Goal: Information Seeking & Learning: Learn about a topic

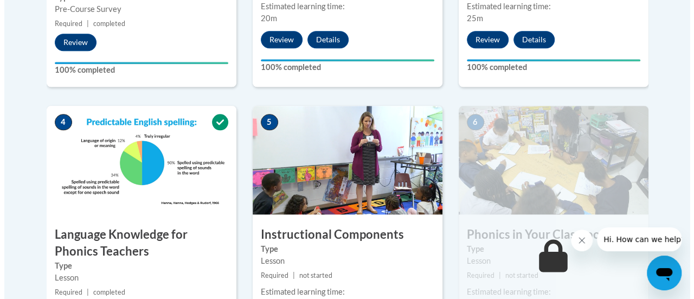
scroll to position [692, 0]
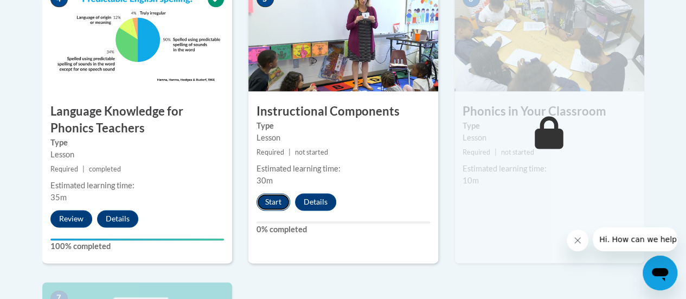
click at [281, 194] on button "Start" at bounding box center [273, 201] width 34 height 17
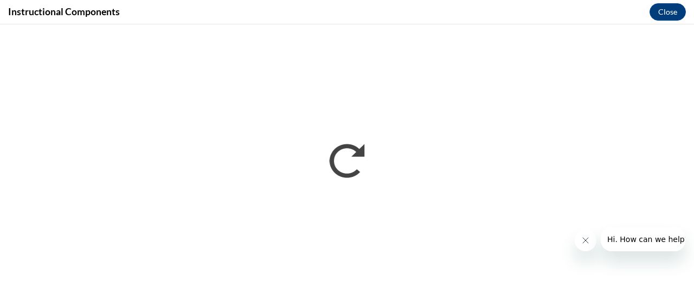
scroll to position [0, 0]
click at [579, 233] on button "Close message from company" at bounding box center [585, 240] width 22 height 22
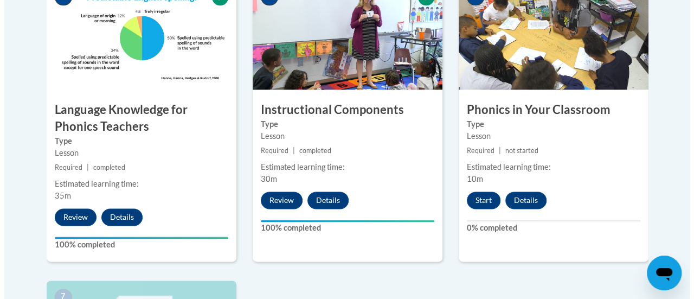
scroll to position [736, 0]
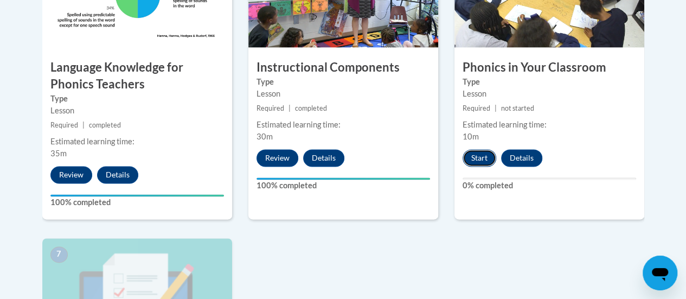
click at [486, 155] on button "Start" at bounding box center [479, 157] width 34 height 17
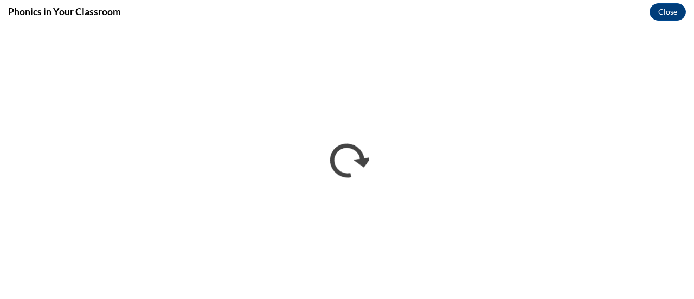
scroll to position [0, 0]
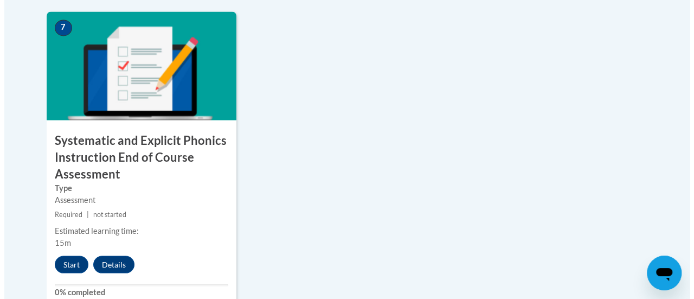
scroll to position [969, 0]
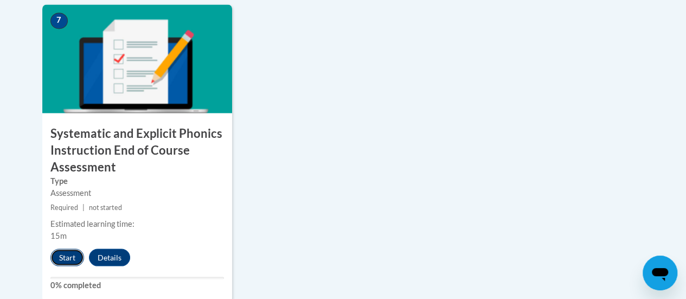
click at [75, 256] on button "Start" at bounding box center [67, 256] width 34 height 17
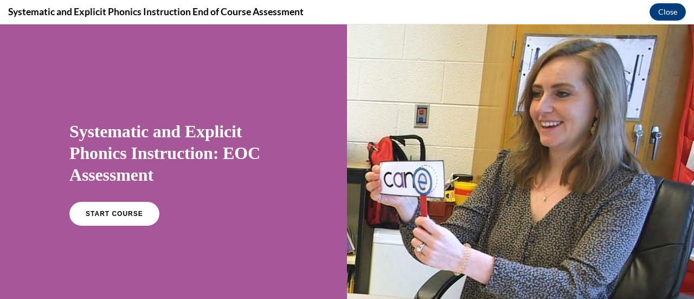
scroll to position [0, 0]
click at [126, 214] on span "START COURSE" at bounding box center [114, 214] width 60 height 8
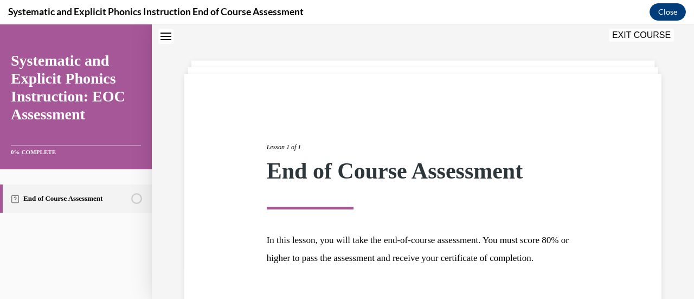
scroll to position [127, 0]
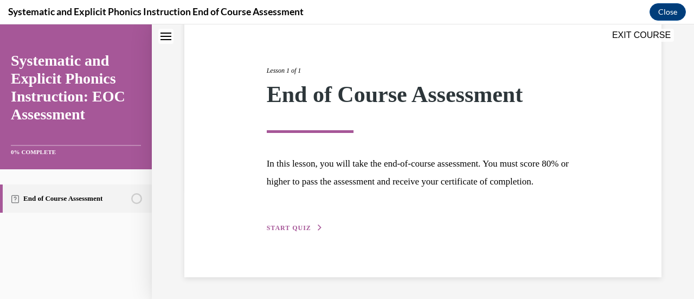
click at [297, 221] on div "Lesson 1 of 1 End of Course Assessment In this lesson, you will take the end-of…" at bounding box center [423, 137] width 329 height 193
click at [299, 227] on span "START QUIZ" at bounding box center [289, 228] width 44 height 8
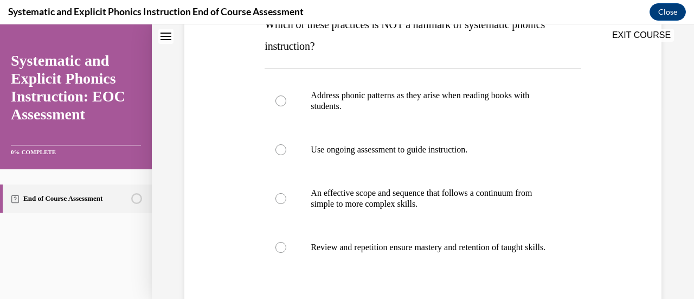
scroll to position [193, 0]
click at [315, 113] on div at bounding box center [423, 101] width 316 height 54
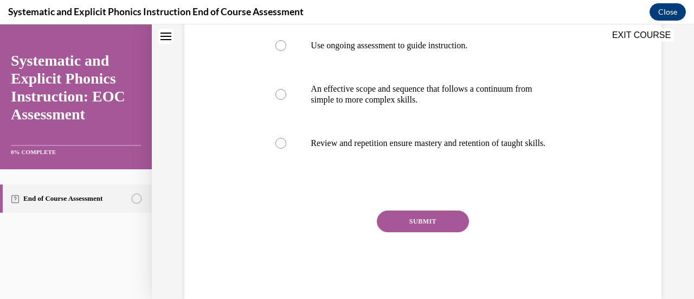
click at [428, 232] on button "SUBMIT" at bounding box center [423, 221] width 92 height 22
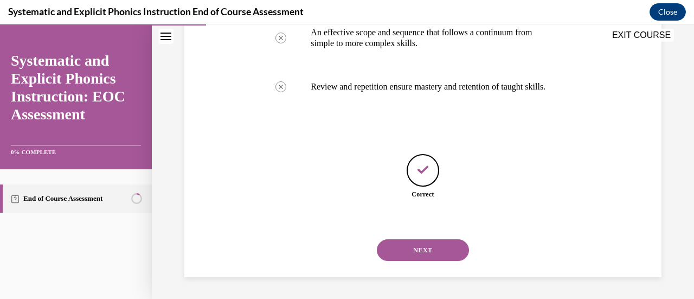
click at [444, 248] on button "NEXT" at bounding box center [423, 250] width 92 height 22
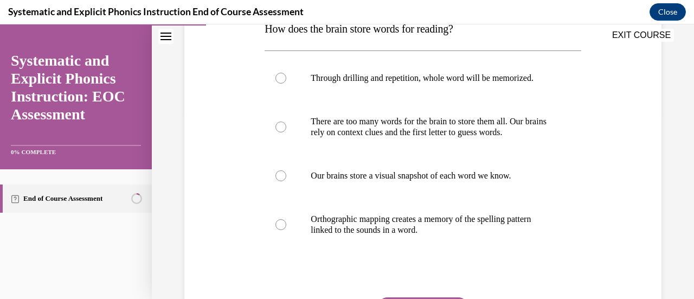
scroll to position [189, 0]
click at [419, 224] on p "Orthographic mapping creates a memory of the spelling pattern linked to the sou…" at bounding box center [432, 224] width 243 height 22
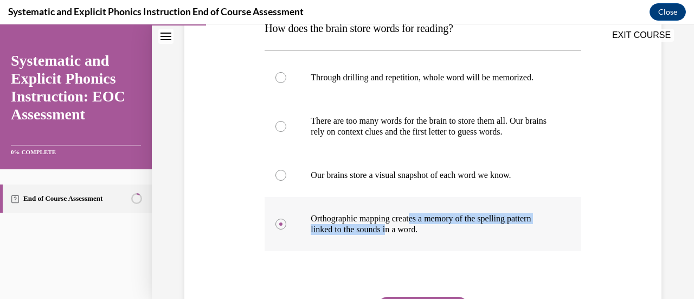
scroll to position [265, 0]
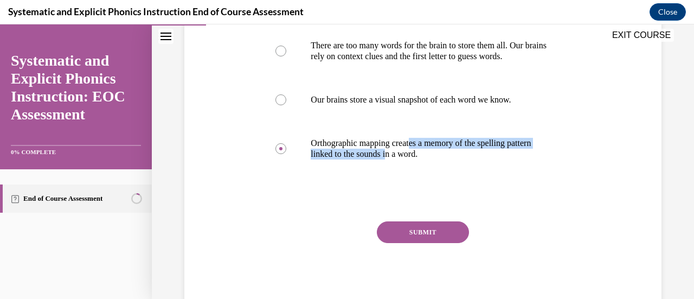
click at [423, 232] on button "SUBMIT" at bounding box center [423, 232] width 92 height 22
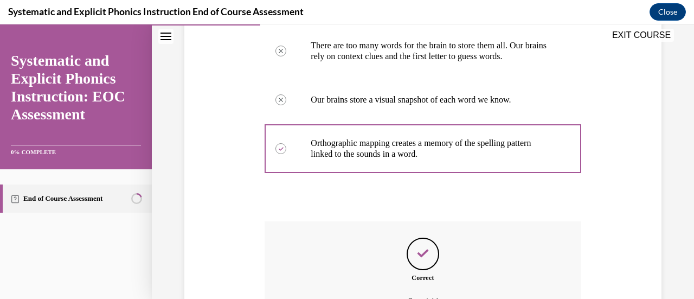
click at [423, 232] on div "Correct Great job!" at bounding box center [423, 273] width 316 height 104
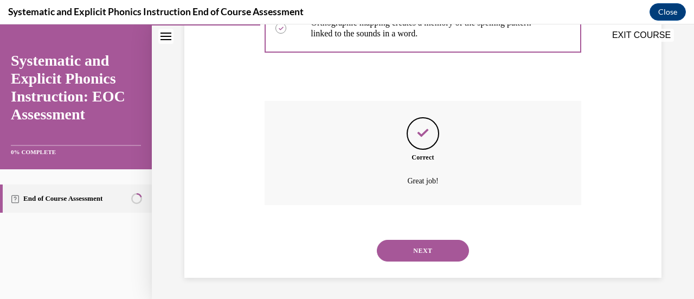
click at [423, 255] on button "NEXT" at bounding box center [423, 251] width 92 height 22
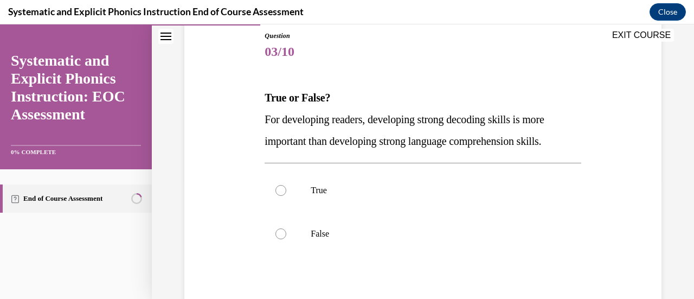
scroll to position [120, 0]
click at [506, 230] on p "False" at bounding box center [432, 233] width 243 height 11
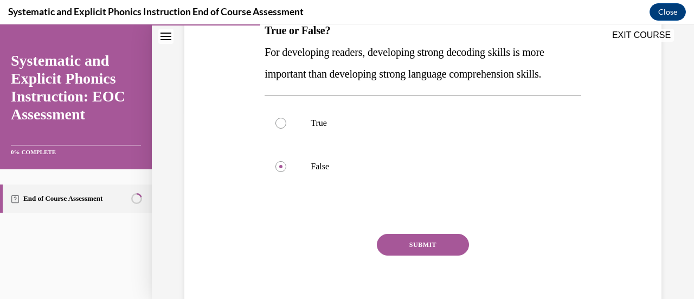
scroll to position [188, 0]
click at [476, 133] on div at bounding box center [423, 122] width 316 height 43
click at [433, 237] on button "SUBMIT" at bounding box center [423, 244] width 92 height 22
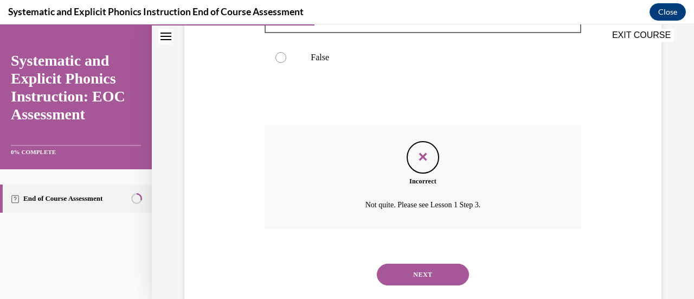
click at [438, 275] on button "NEXT" at bounding box center [423, 274] width 92 height 22
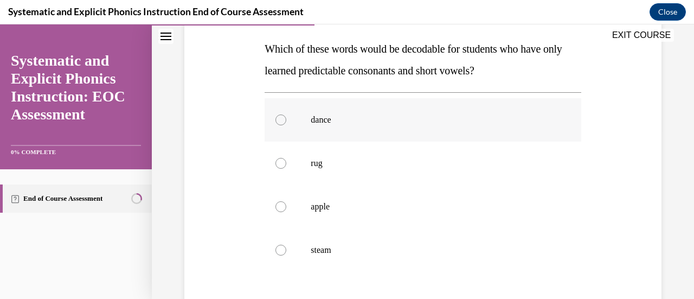
scroll to position [169, 0]
click at [434, 169] on div at bounding box center [423, 163] width 316 height 43
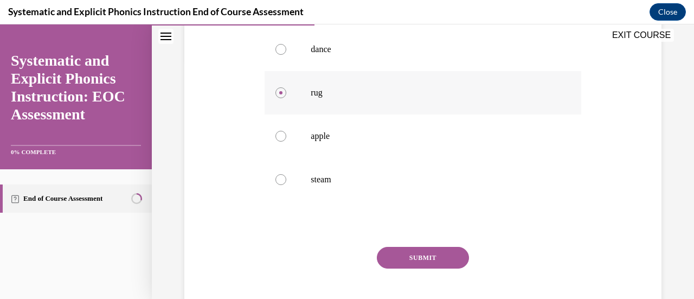
scroll to position [241, 0]
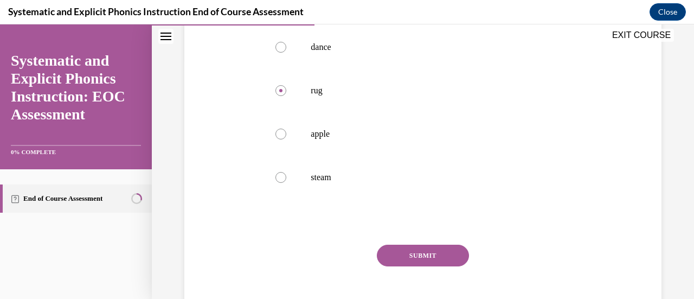
click at [408, 259] on button "SUBMIT" at bounding box center [423, 256] width 92 height 22
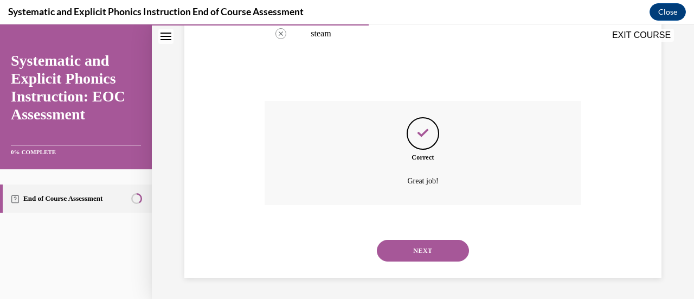
click at [434, 252] on button "NEXT" at bounding box center [423, 251] width 92 height 22
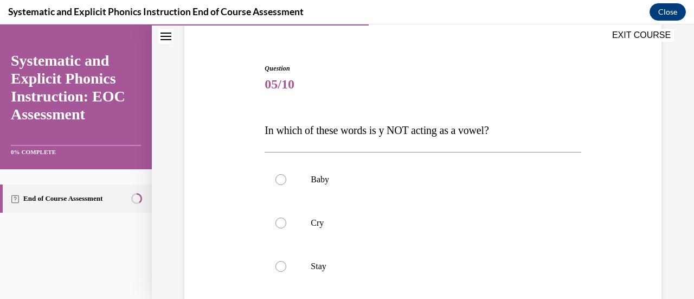
scroll to position [157, 0]
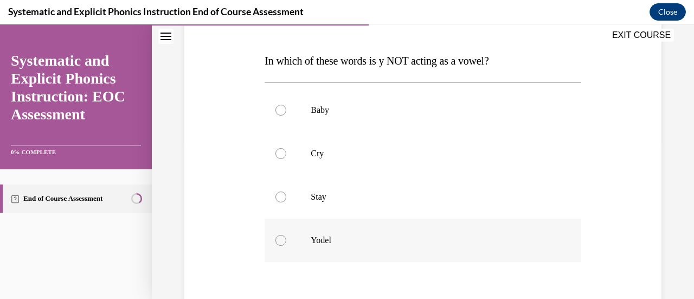
click at [388, 230] on div at bounding box center [423, 239] width 316 height 43
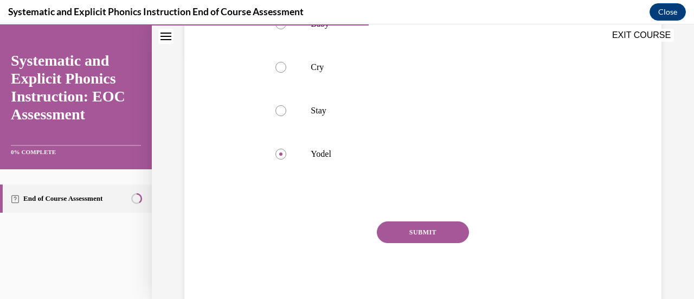
click at [390, 230] on button "SUBMIT" at bounding box center [423, 232] width 92 height 22
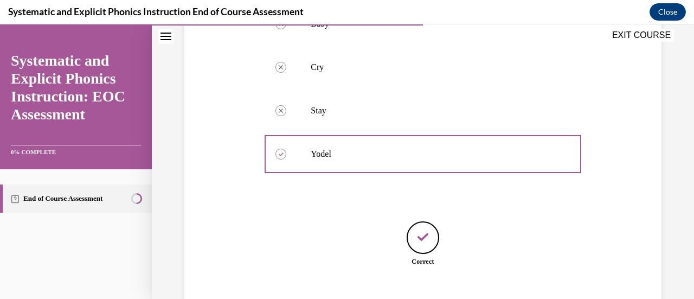
scroll to position [310, 0]
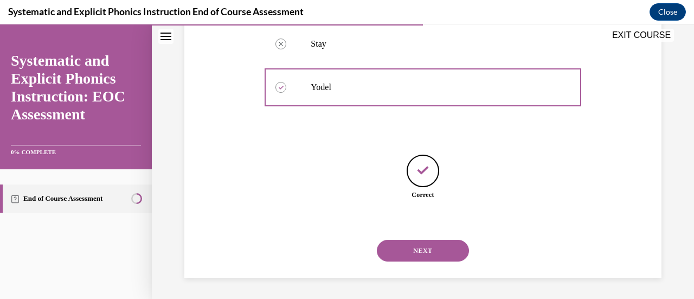
click at [406, 255] on button "NEXT" at bounding box center [423, 251] width 92 height 22
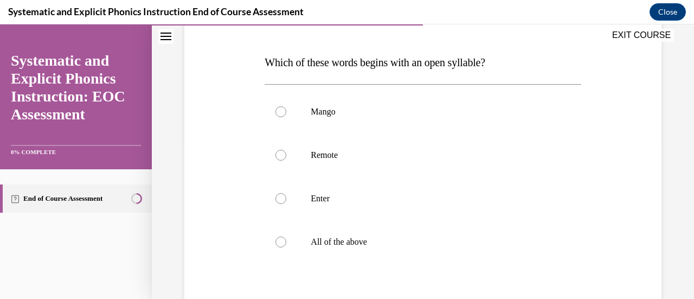
scroll to position [158, 0]
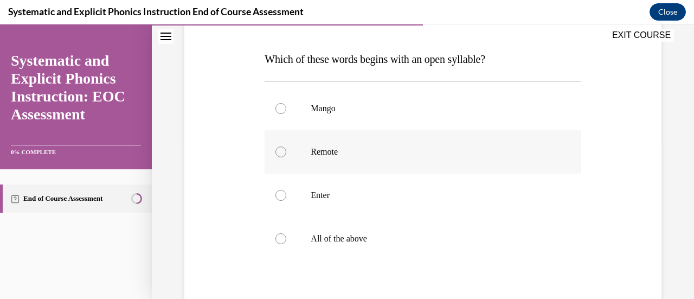
click at [355, 143] on div at bounding box center [423, 151] width 316 height 43
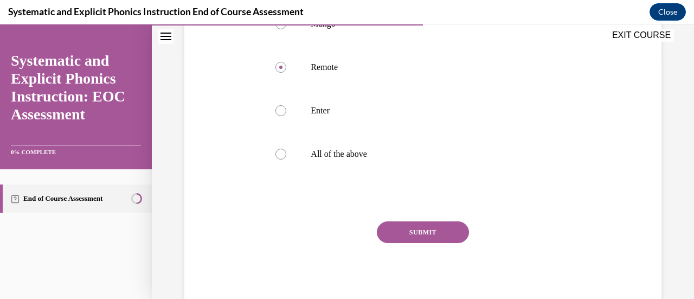
click at [396, 242] on button "SUBMIT" at bounding box center [423, 232] width 92 height 22
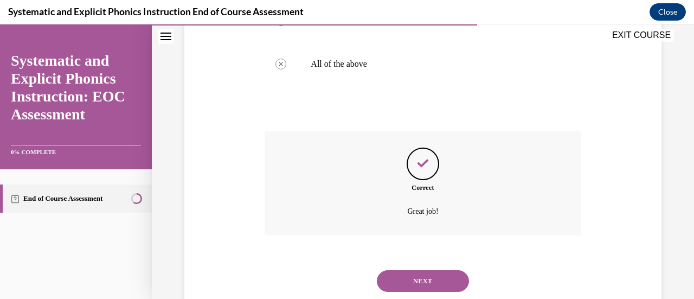
click at [438, 281] on button "NEXT" at bounding box center [423, 281] width 92 height 22
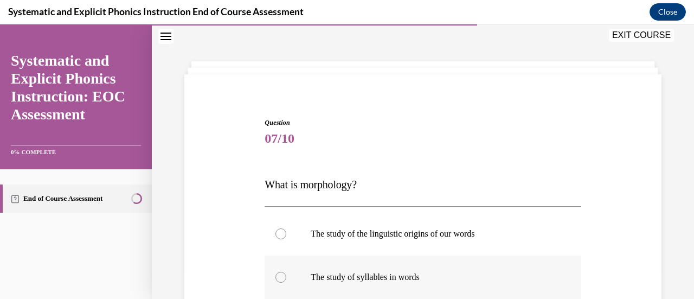
scroll to position [169, 0]
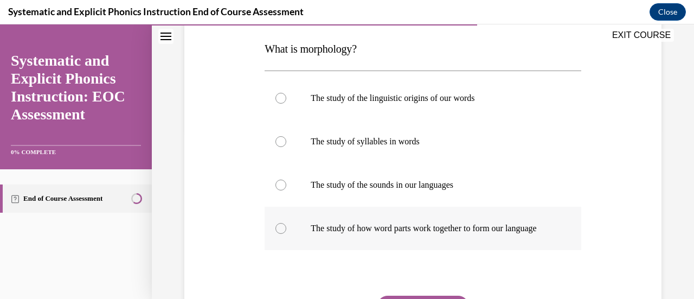
click at [464, 227] on p "The study of how word parts work together to form our language" at bounding box center [432, 228] width 243 height 11
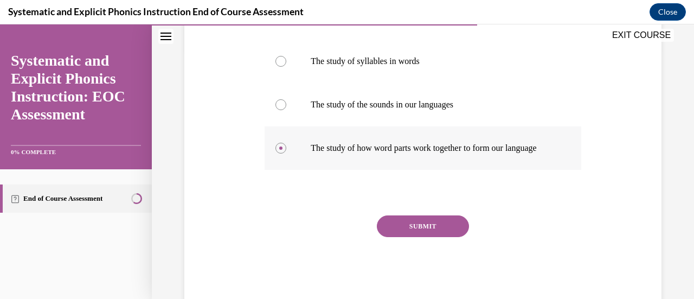
scroll to position [252, 0]
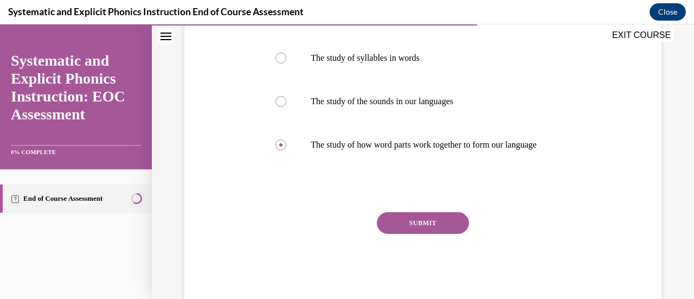
click at [447, 234] on button "SUBMIT" at bounding box center [423, 223] width 92 height 22
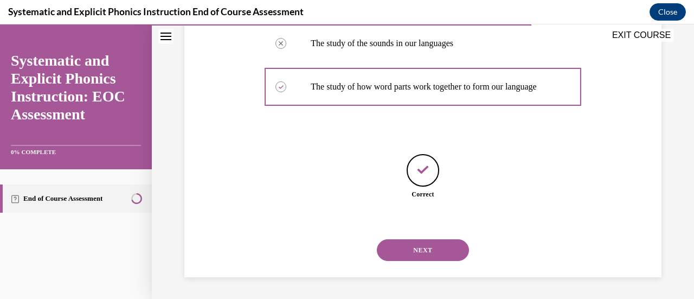
click at [440, 253] on button "NEXT" at bounding box center [423, 250] width 92 height 22
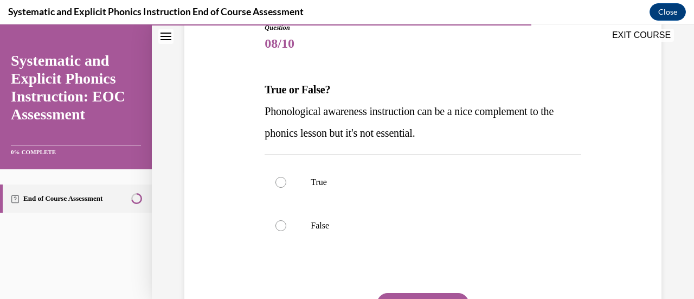
scroll to position [128, 0]
click at [434, 235] on div at bounding box center [423, 224] width 316 height 43
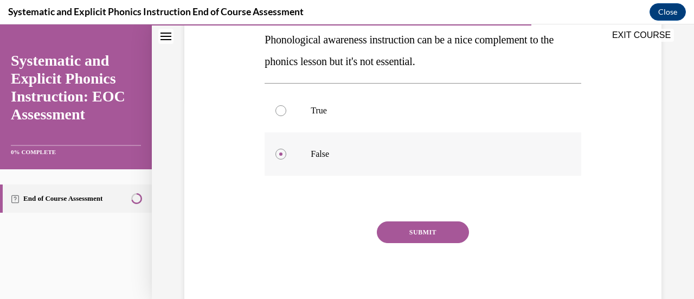
click at [434, 235] on button "SUBMIT" at bounding box center [423, 232] width 92 height 22
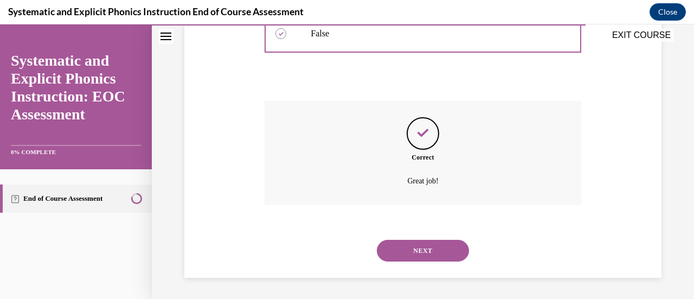
click at [414, 240] on button "NEXT" at bounding box center [423, 251] width 92 height 22
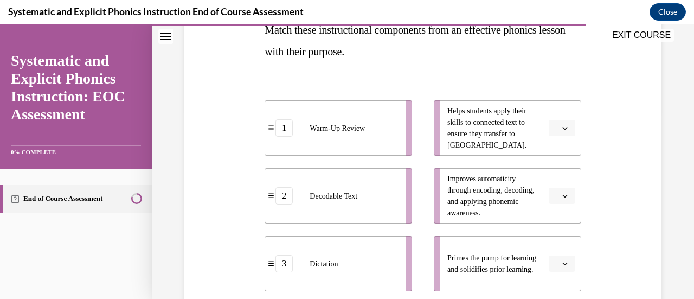
scroll to position [180, 0]
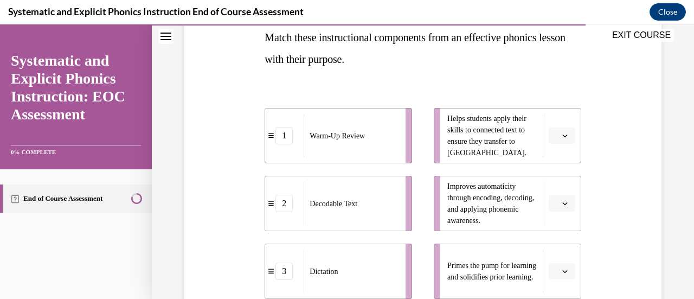
click at [563, 139] on button "button" at bounding box center [562, 135] width 27 height 16
click at [570, 124] on li "Helps students apply their skills to connected text to ensure they transfer to …" at bounding box center [507, 135] width 147 height 55
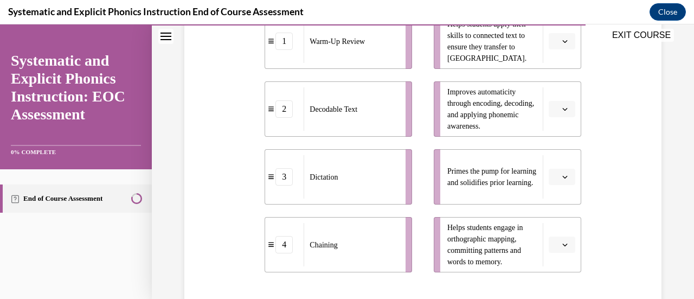
scroll to position [277, 0]
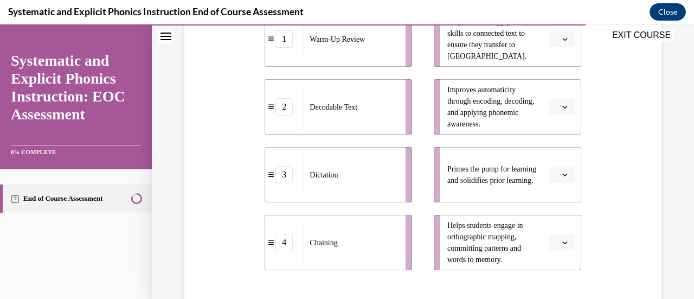
click at [555, 108] on span "Please select an option" at bounding box center [557, 106] width 4 height 11
click at [613, 185] on div "Question 09/10 Match these instructional components from an effective phonics l…" at bounding box center [423, 123] width 483 height 563
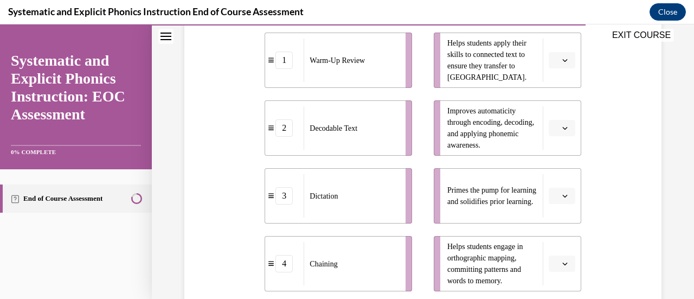
scroll to position [255, 0]
click at [562, 65] on button "button" at bounding box center [562, 61] width 27 height 16
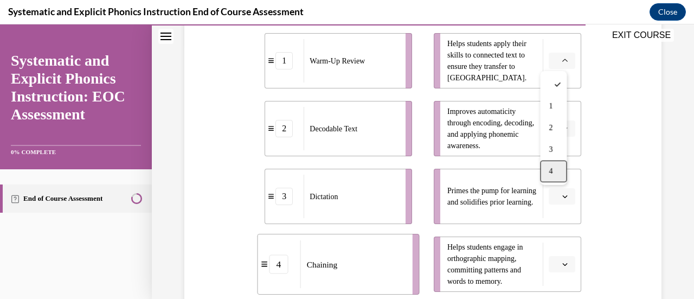
click at [562, 162] on div "4" at bounding box center [553, 171] width 27 height 22
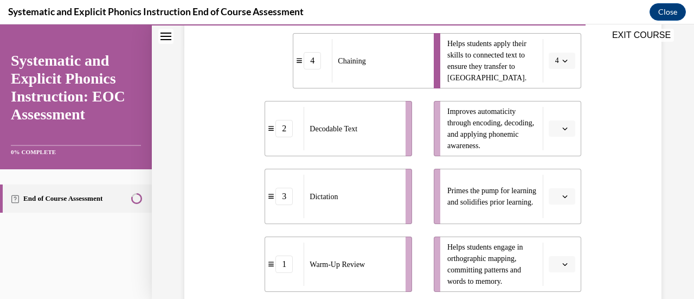
click at [562, 194] on icon "button" at bounding box center [564, 196] width 5 height 5
click at [555, 113] on div "1" at bounding box center [553, 107] width 27 height 22
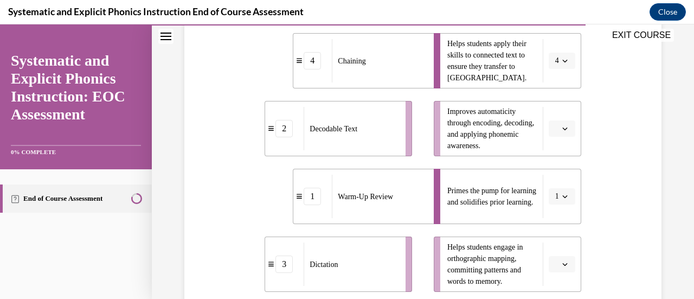
click at [556, 132] on button "button" at bounding box center [562, 128] width 27 height 16
click at [551, 186] on div "2" at bounding box center [553, 196] width 27 height 22
click at [557, 259] on button "button" at bounding box center [562, 264] width 27 height 16
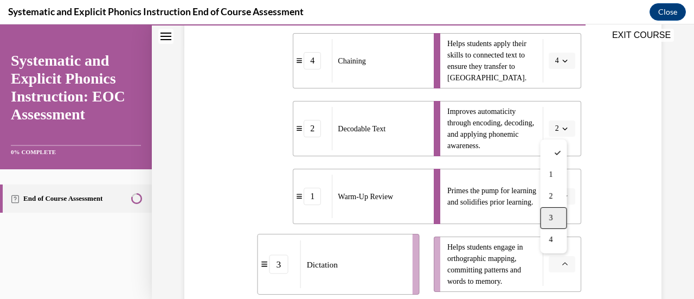
click at [558, 220] on div "3" at bounding box center [553, 218] width 27 height 22
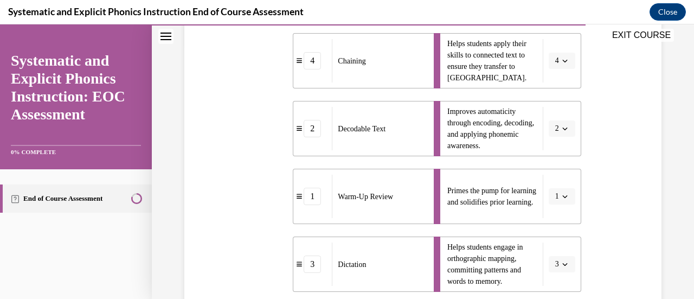
scroll to position [371, 0]
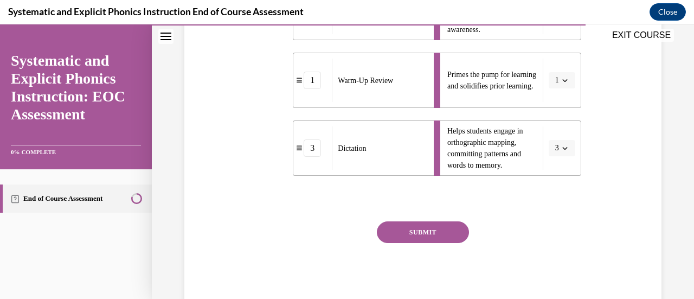
click at [449, 242] on button "SUBMIT" at bounding box center [423, 232] width 92 height 22
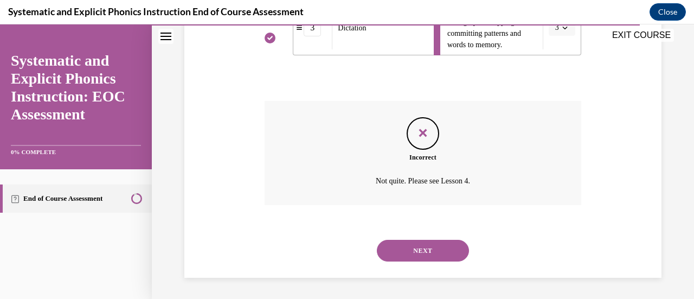
click at [446, 247] on button "NEXT" at bounding box center [423, 251] width 92 height 22
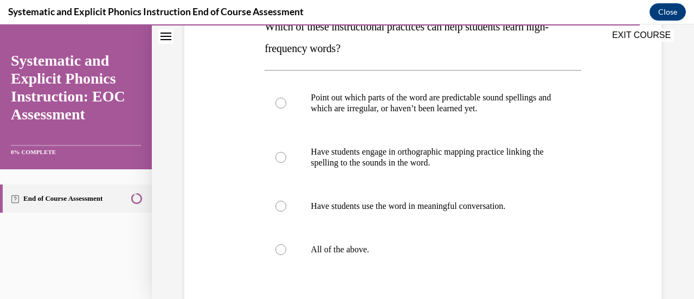
scroll to position [191, 0]
click at [422, 255] on div at bounding box center [423, 248] width 316 height 43
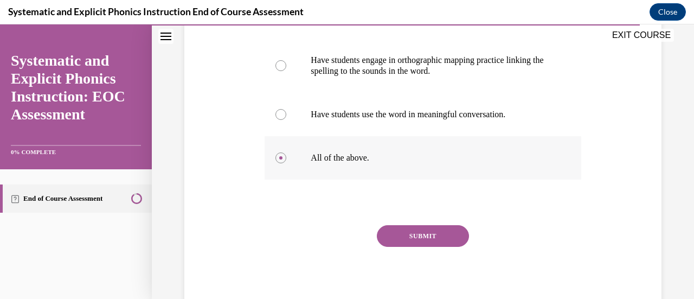
scroll to position [286, 0]
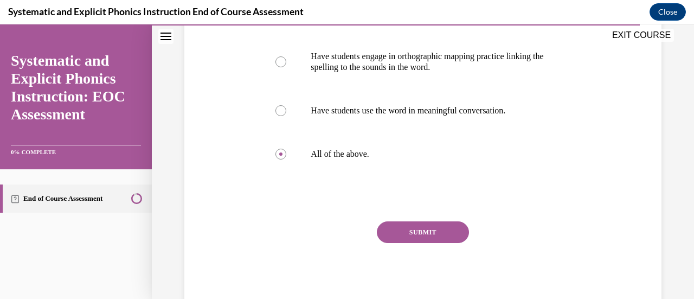
click at [413, 235] on button "SUBMIT" at bounding box center [423, 232] width 92 height 22
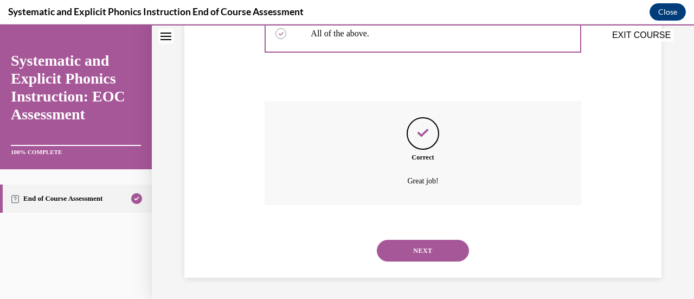
click at [416, 258] on button "NEXT" at bounding box center [423, 251] width 92 height 22
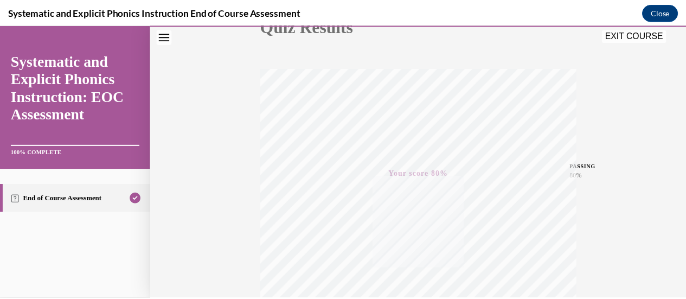
scroll to position [140, 0]
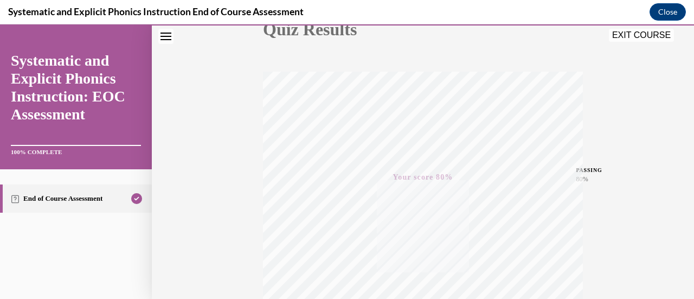
click at [648, 36] on button "EXIT COURSE" at bounding box center [641, 35] width 65 height 13
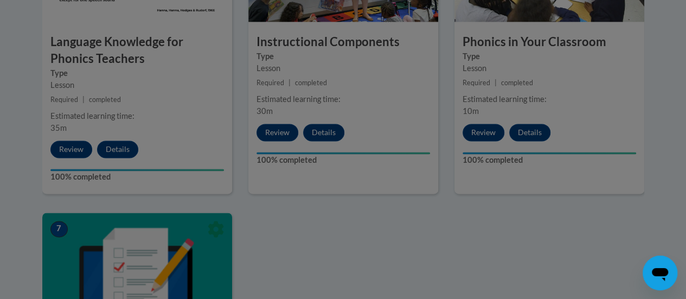
scroll to position [403, 0]
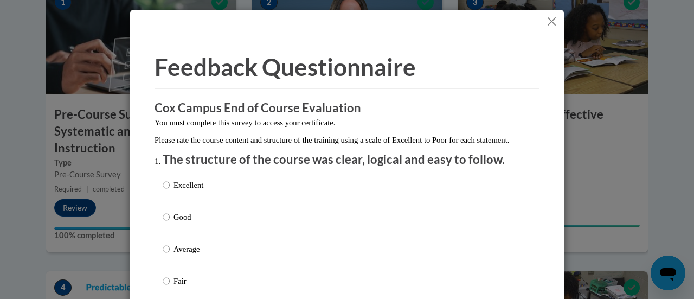
click at [550, 24] on button "Close" at bounding box center [552, 22] width 14 height 14
